Goal: Transaction & Acquisition: Purchase product/service

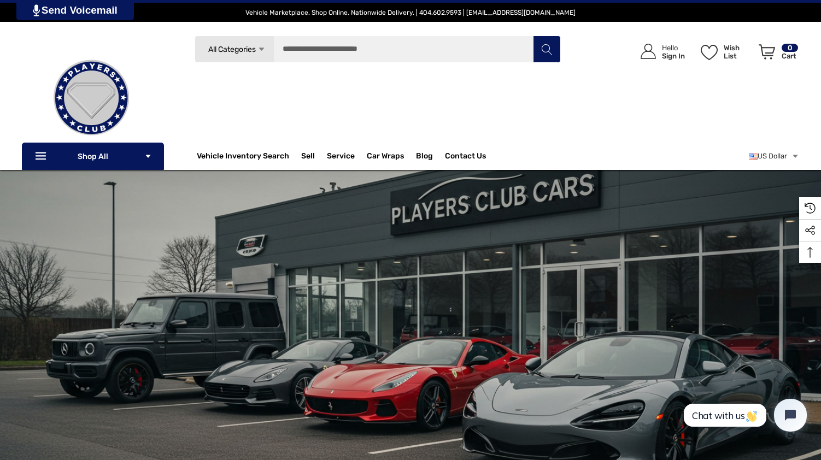
click at [162, 85] on div "Search All Categories Icon Arrow Down Icon Arrow Down Icon Arrow Up Icon Arrow …" at bounding box center [410, 94] width 777 height 117
